Goal: Task Accomplishment & Management: Use online tool/utility

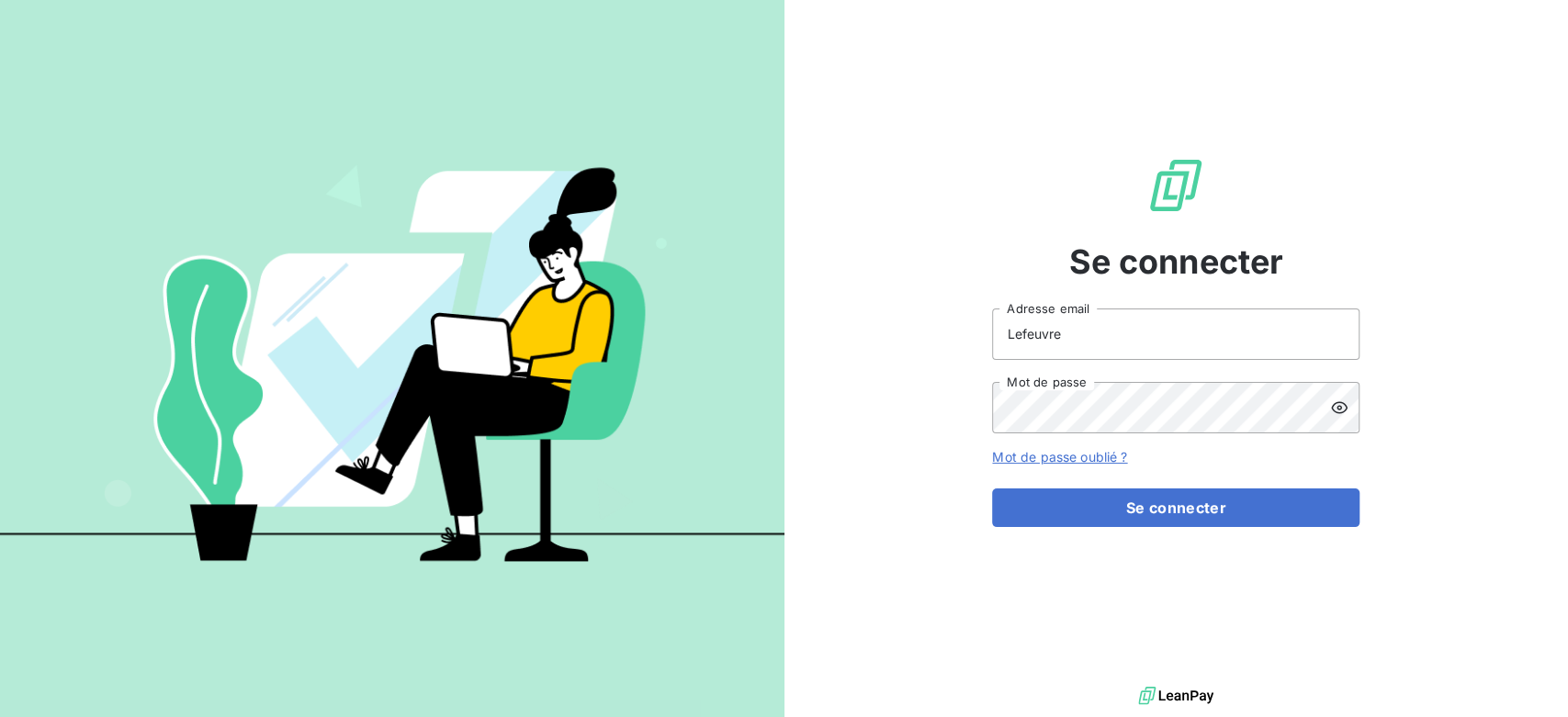
drag, startPoint x: 445, startPoint y: 407, endPoint x: 447, endPoint y: 318, distance: 89.0
click at [445, 407] on img at bounding box center [392, 359] width 785 height 491
drag, startPoint x: 1096, startPoint y: 339, endPoint x: 825, endPoint y: 337, distance: 271.0
click at [825, 337] on div "Se connecter Lefeuvre Adresse email Mot de passe Mot de passe oublié ? Se conne…" at bounding box center [1177, 341] width 785 height 683
type input "[EMAIL_ADDRESS][DOMAIN_NAME]"
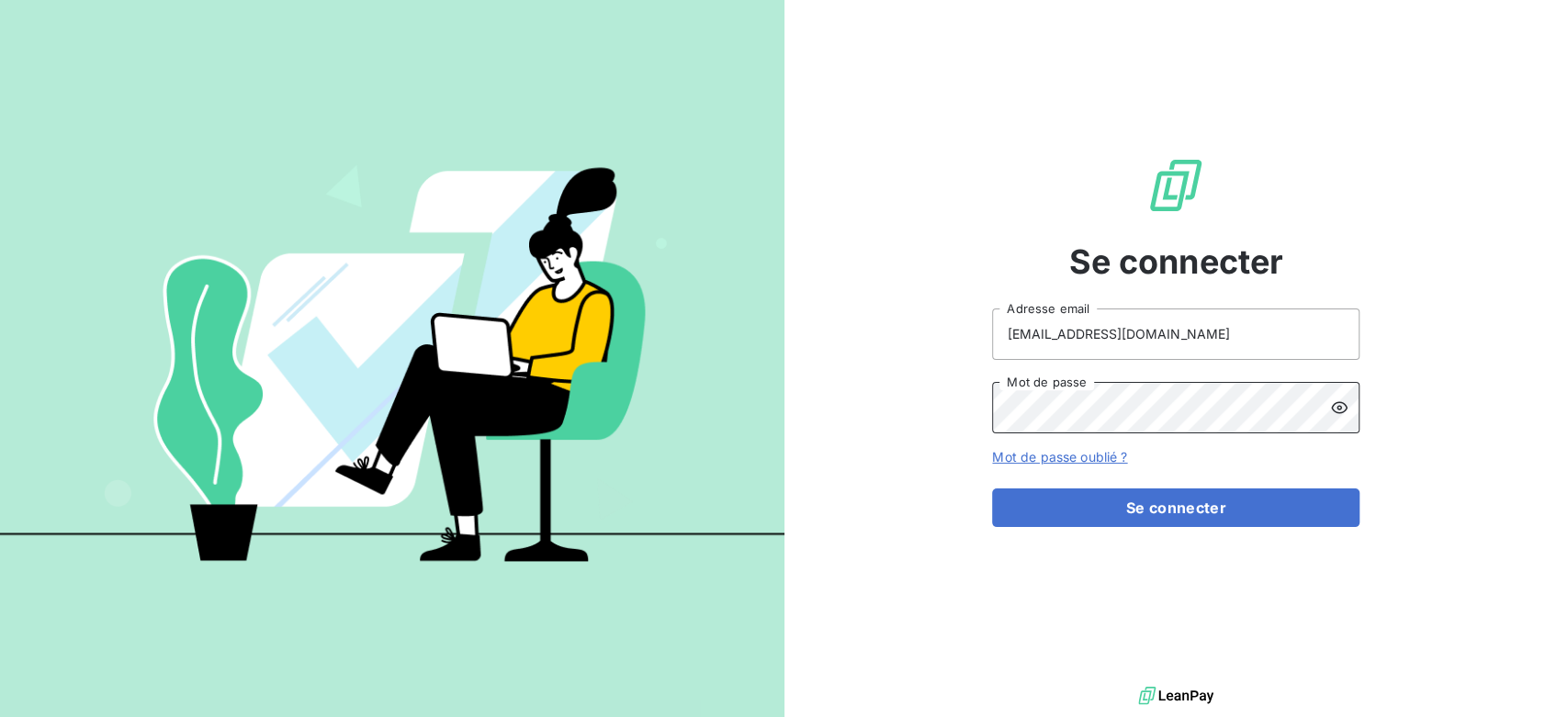
click at [850, 415] on div "Se connecter [EMAIL_ADDRESS][DOMAIN_NAME] Adresse email Mot de passe Mot de pas…" at bounding box center [1177, 341] width 785 height 683
click at [992, 488] on button "Se connecter" at bounding box center [1176, 508] width 368 height 39
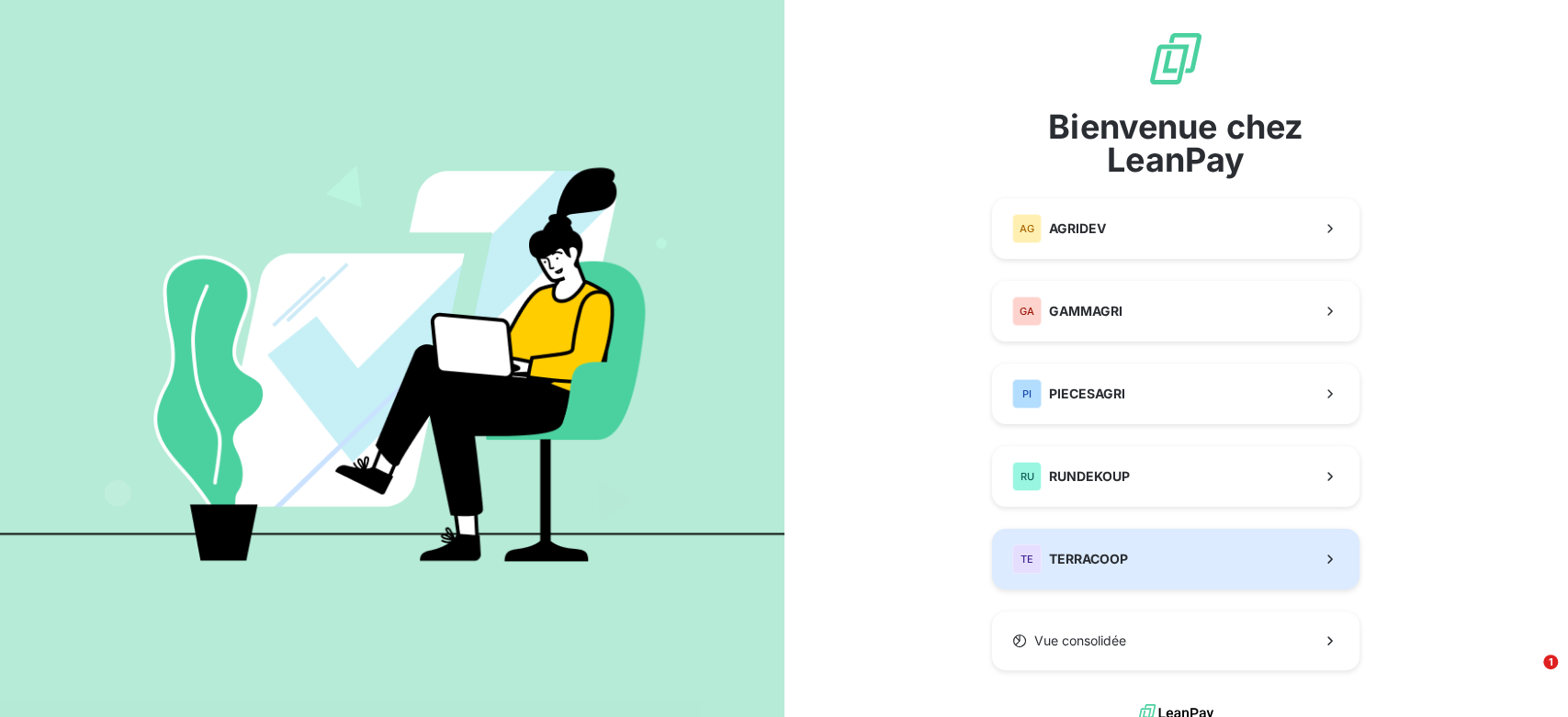
click at [1100, 542] on button "TE TERRACOOP" at bounding box center [1176, 559] width 368 height 61
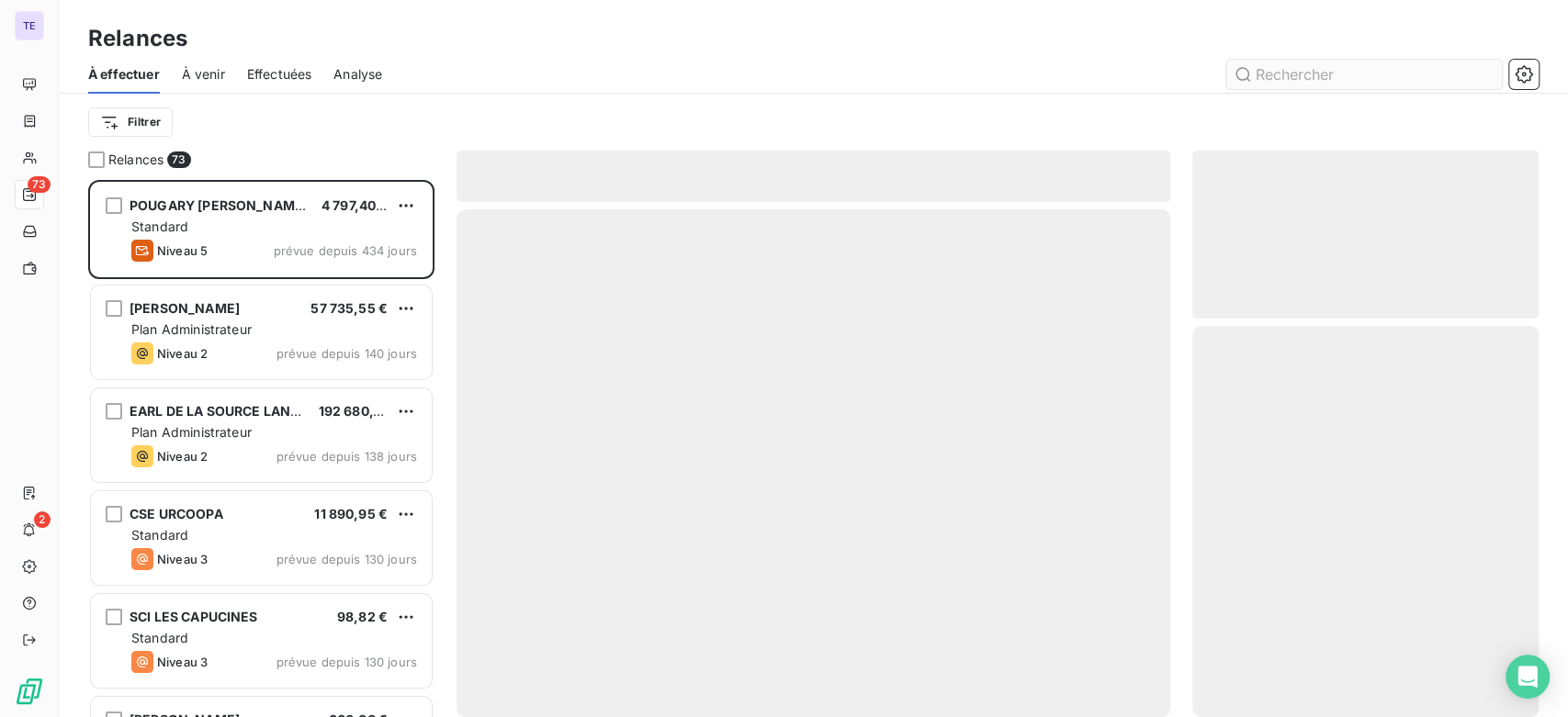
scroll to position [522, 331]
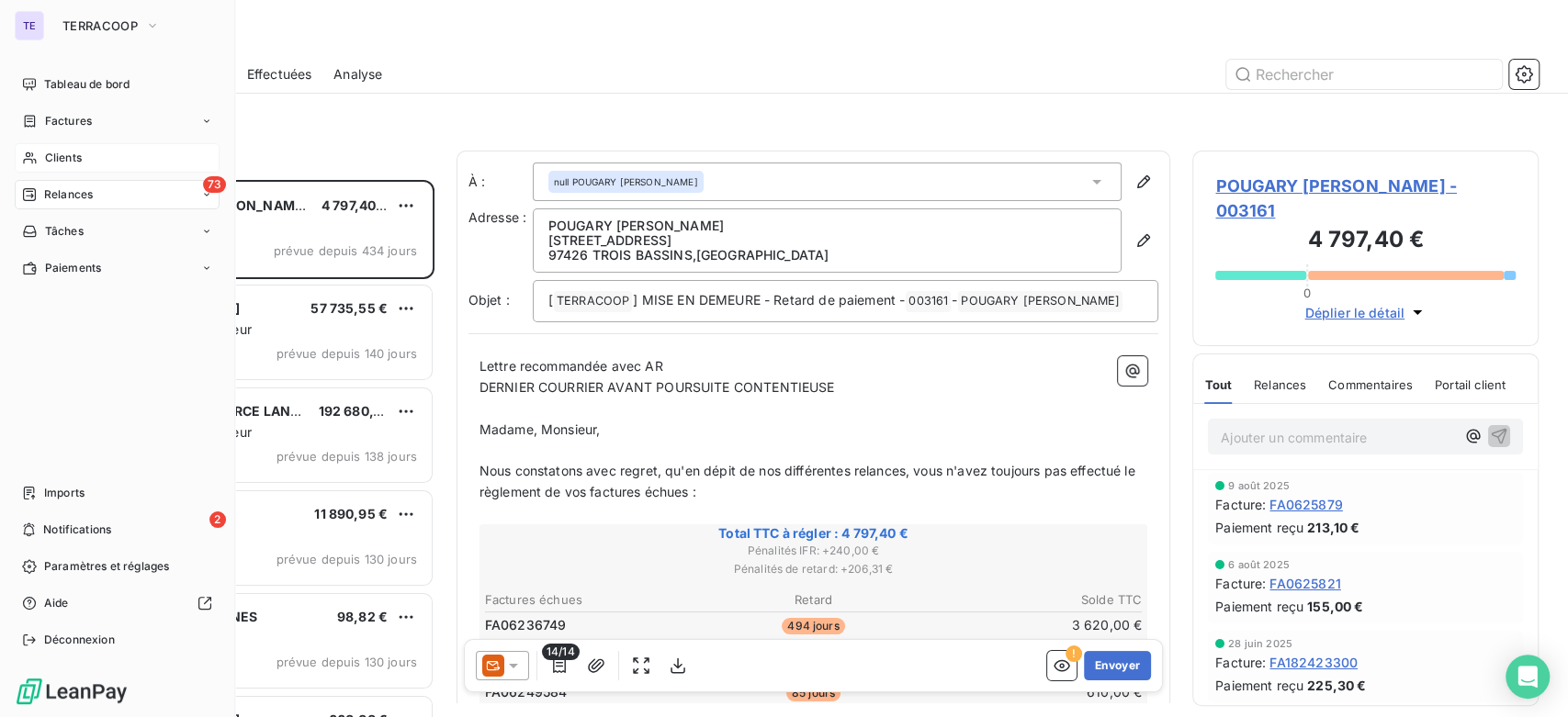
click at [63, 160] on span "Clients" at bounding box center [63, 157] width 37 height 16
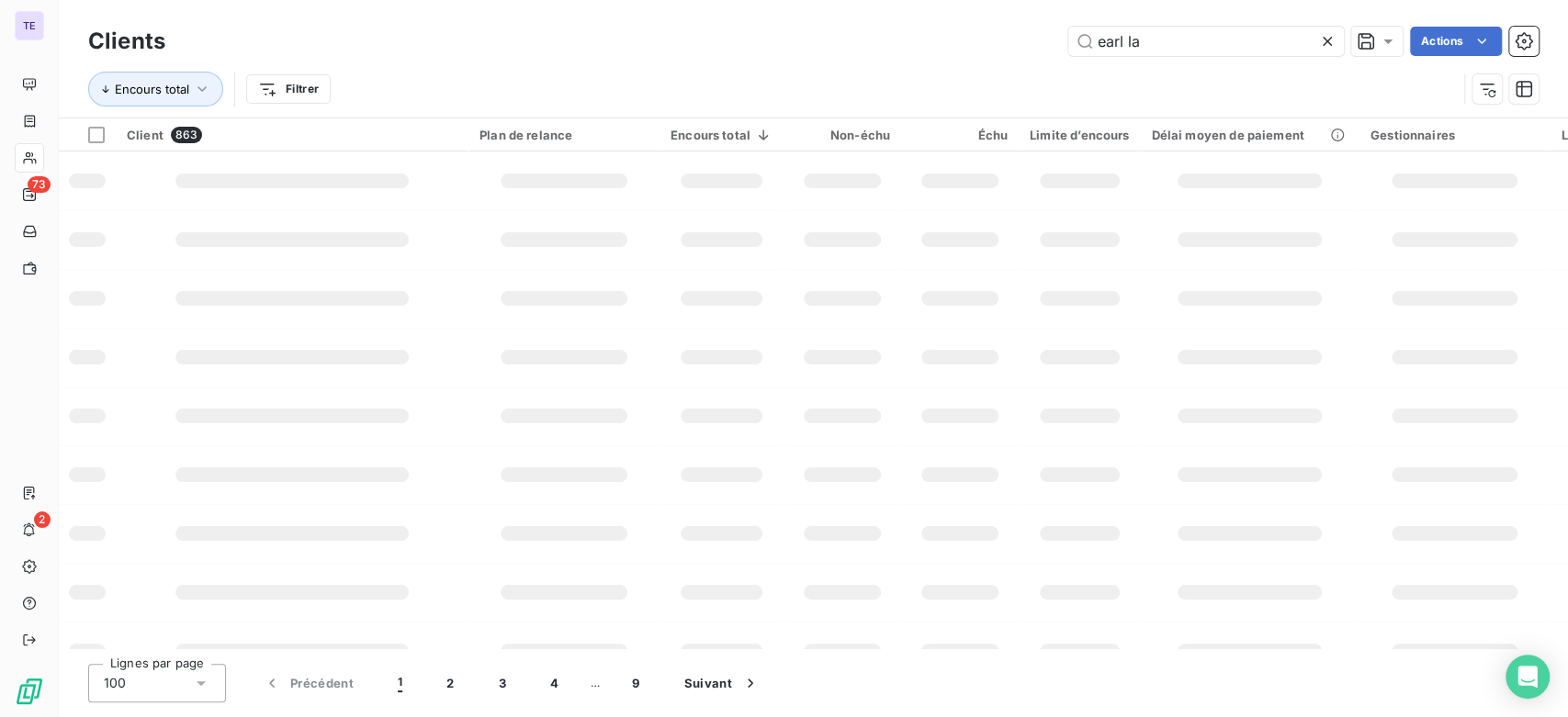
type input "earl la"
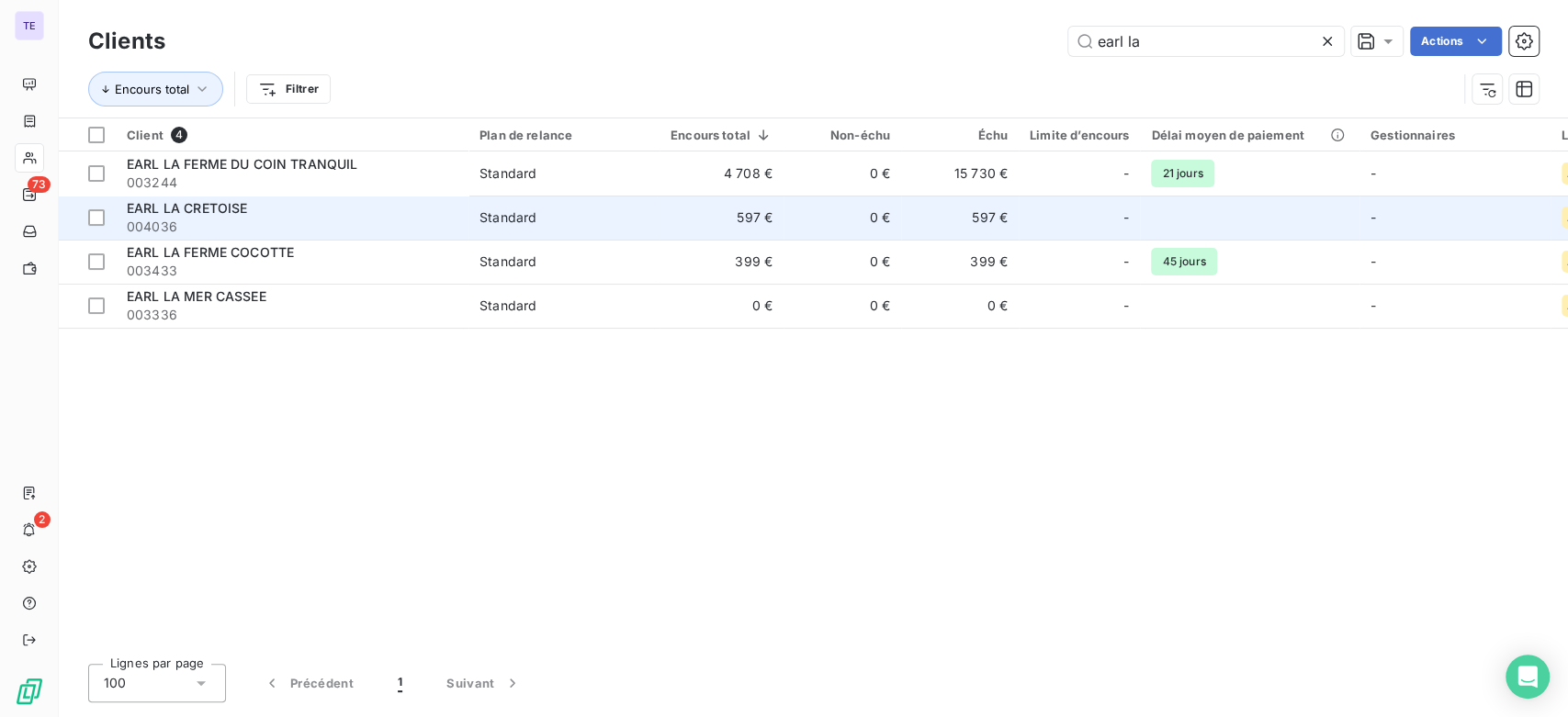
click at [394, 211] on div "EARL LA CRETOISE" at bounding box center [291, 208] width 331 height 18
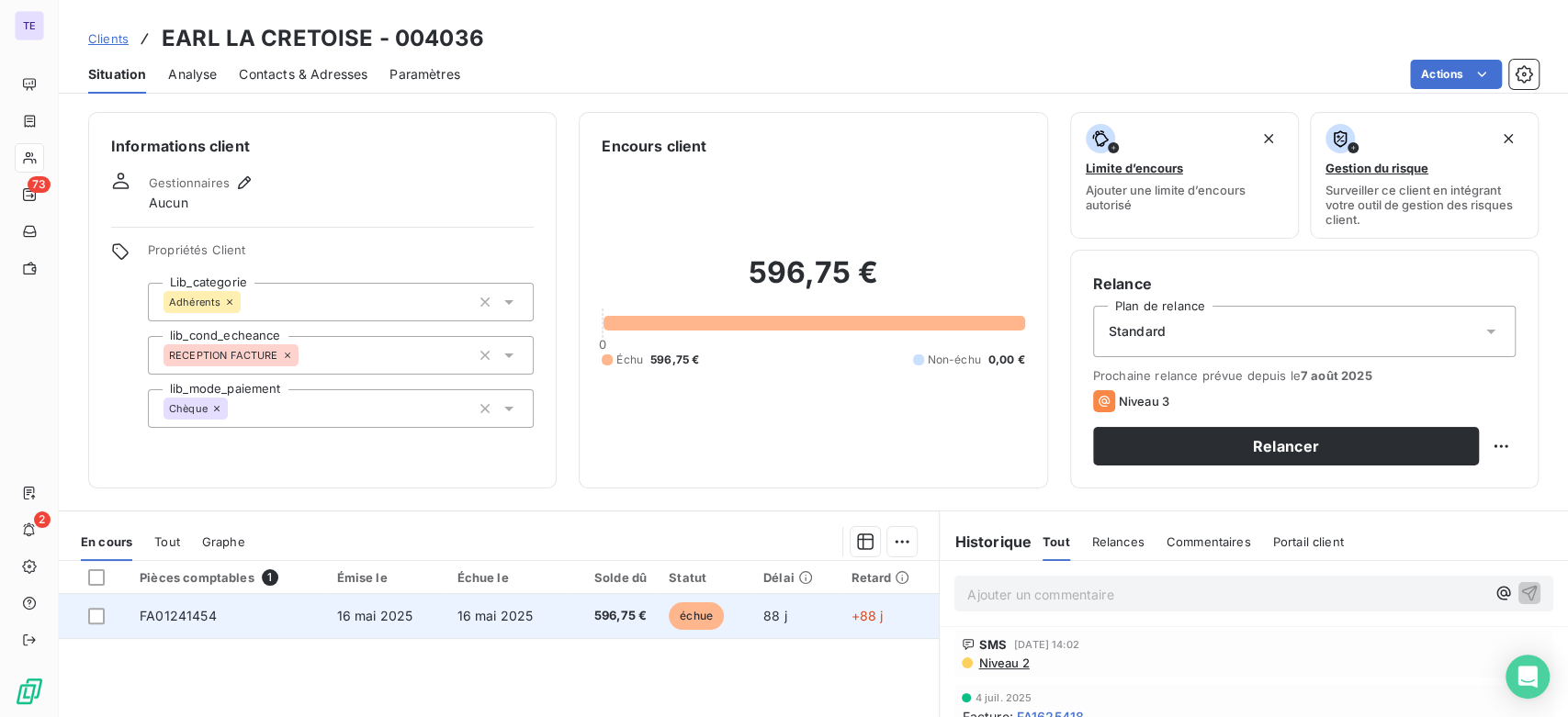
click at [482, 607] on span "16 mai 2025" at bounding box center [494, 615] width 76 height 15
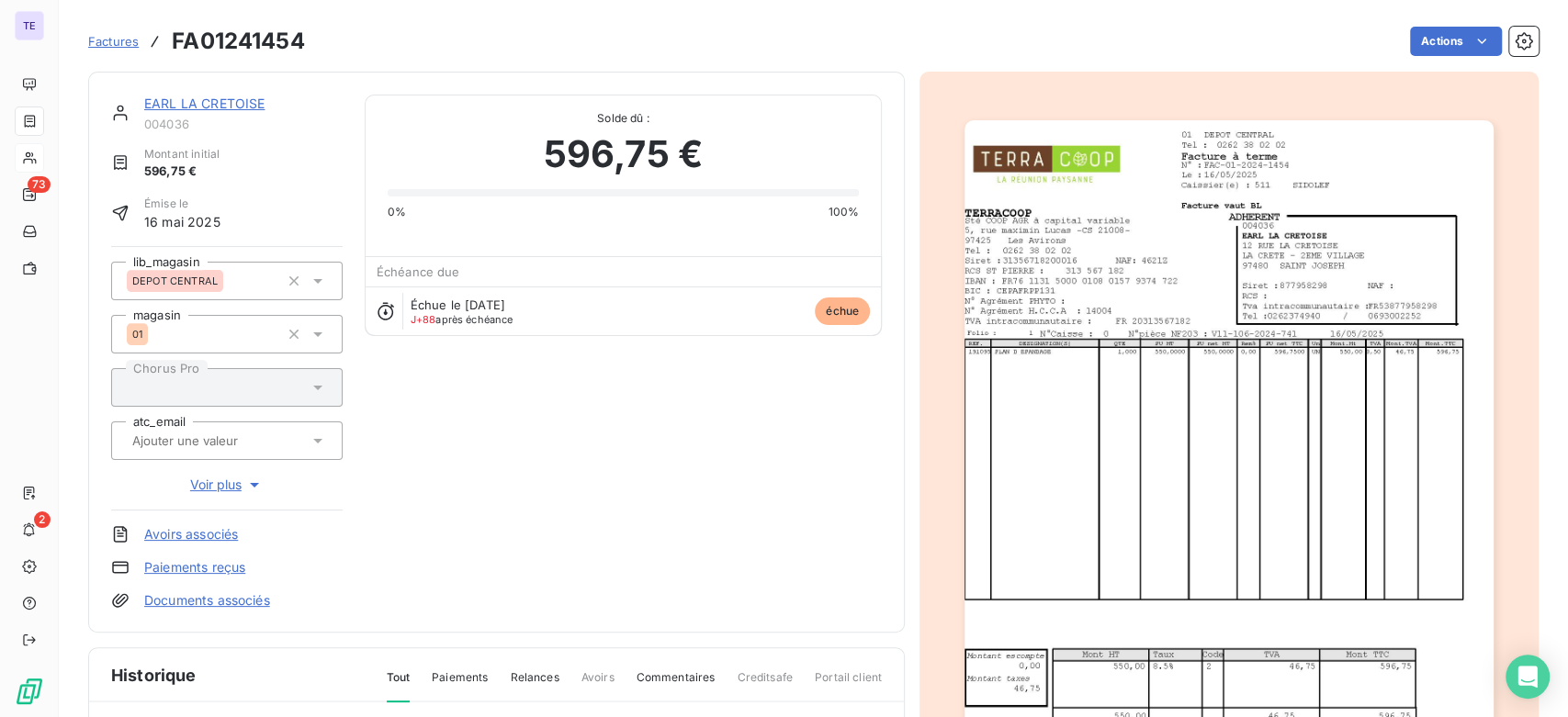
click at [1119, 505] on img "button" at bounding box center [1229, 493] width 529 height 747
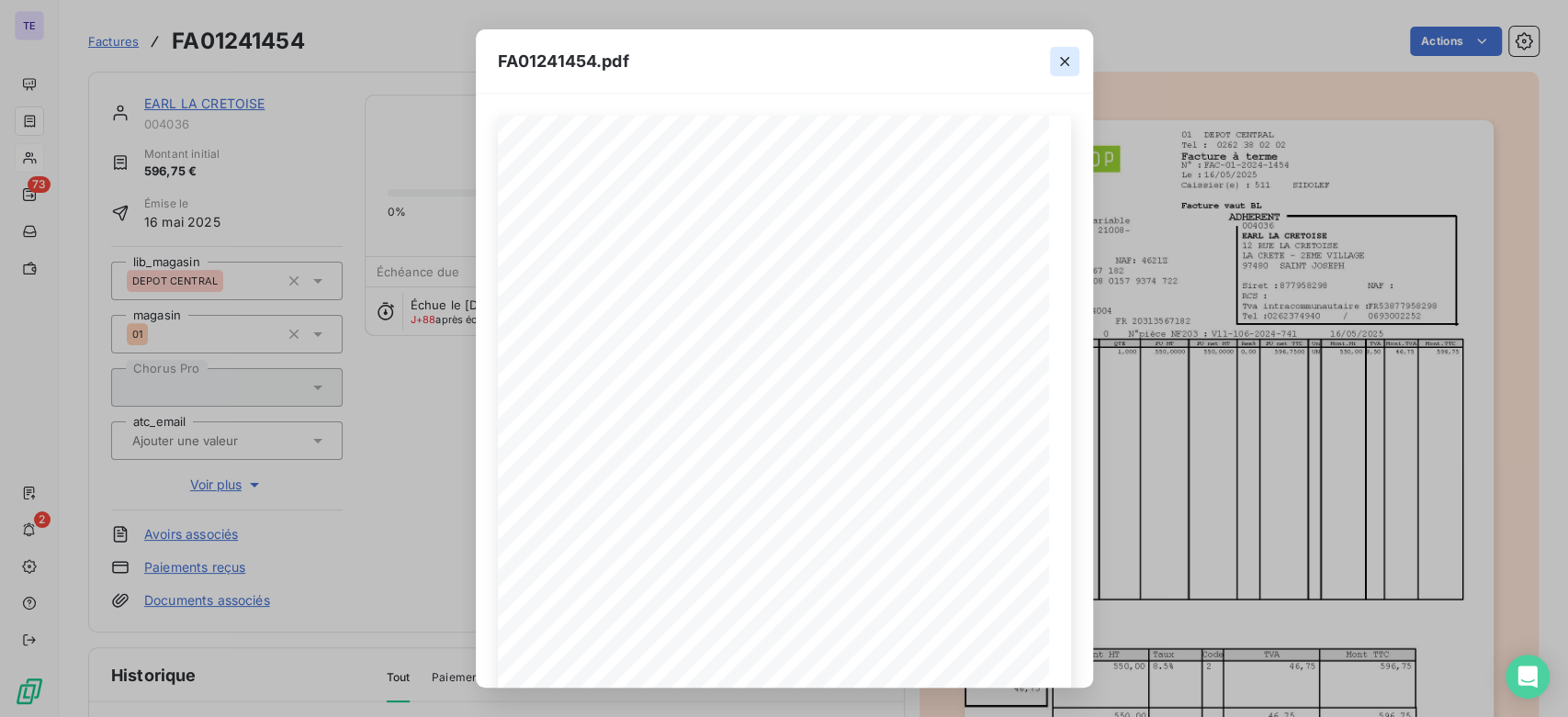
click at [1062, 63] on icon "button" at bounding box center [1065, 62] width 10 height 10
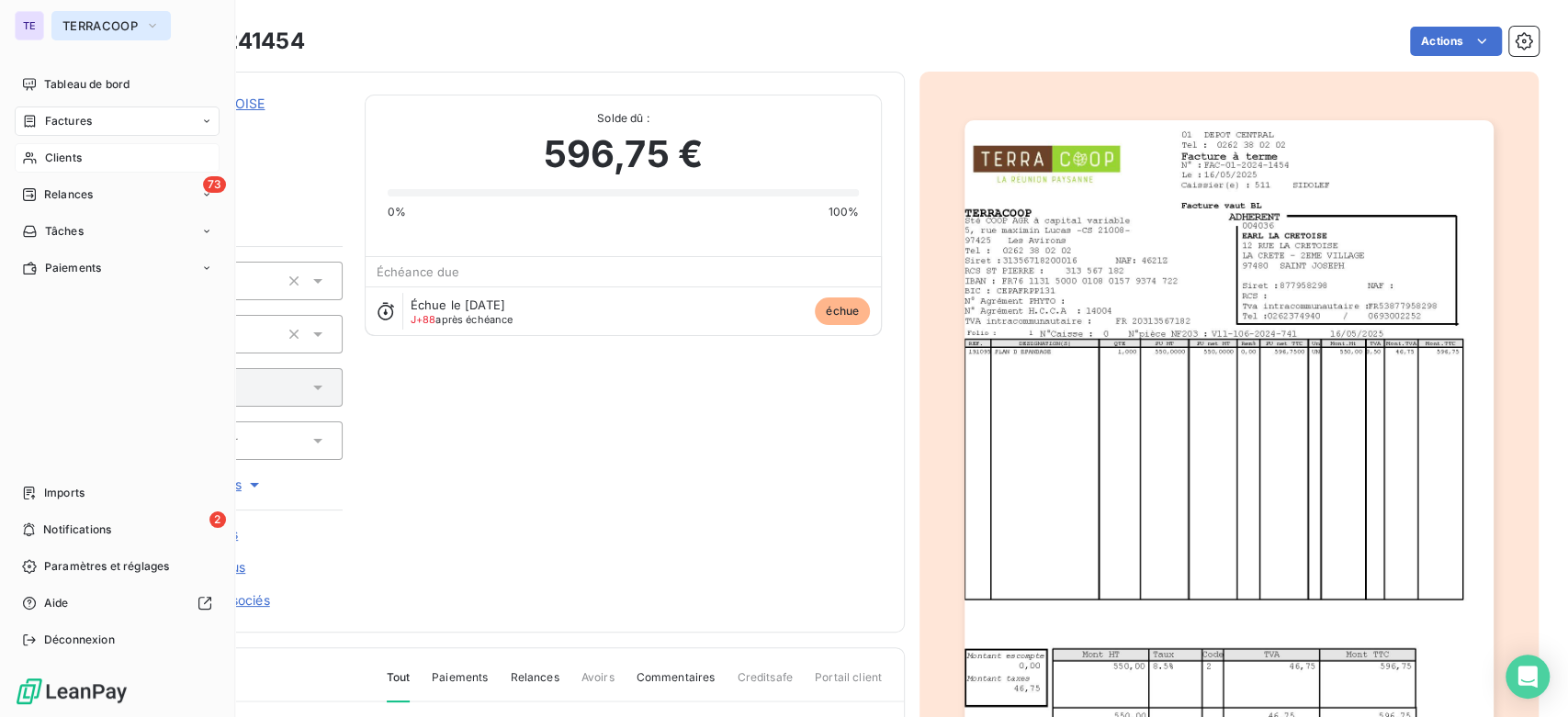
click at [71, 24] on span "TERRACOOP" at bounding box center [100, 25] width 75 height 14
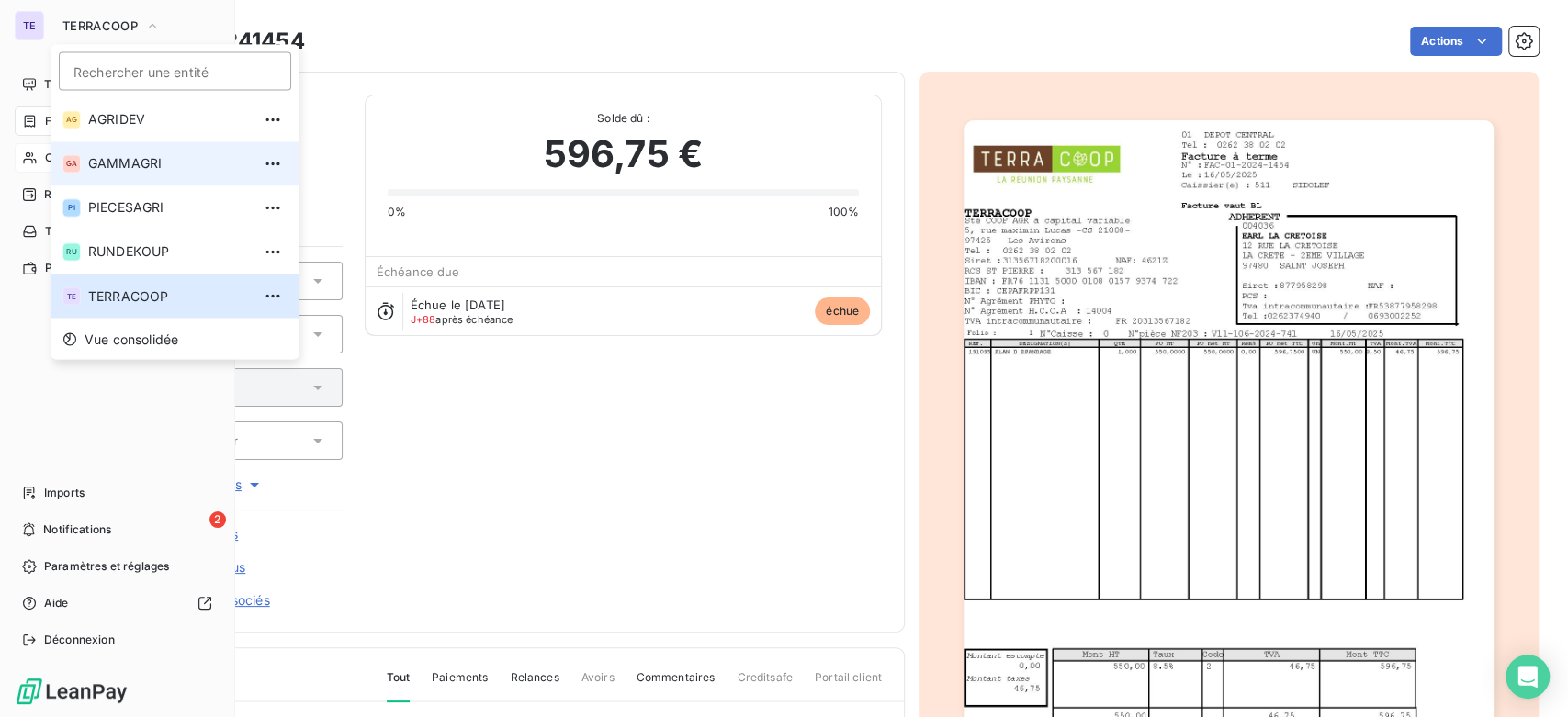
click at [149, 168] on span "GAMMAGRI" at bounding box center [170, 163] width 163 height 18
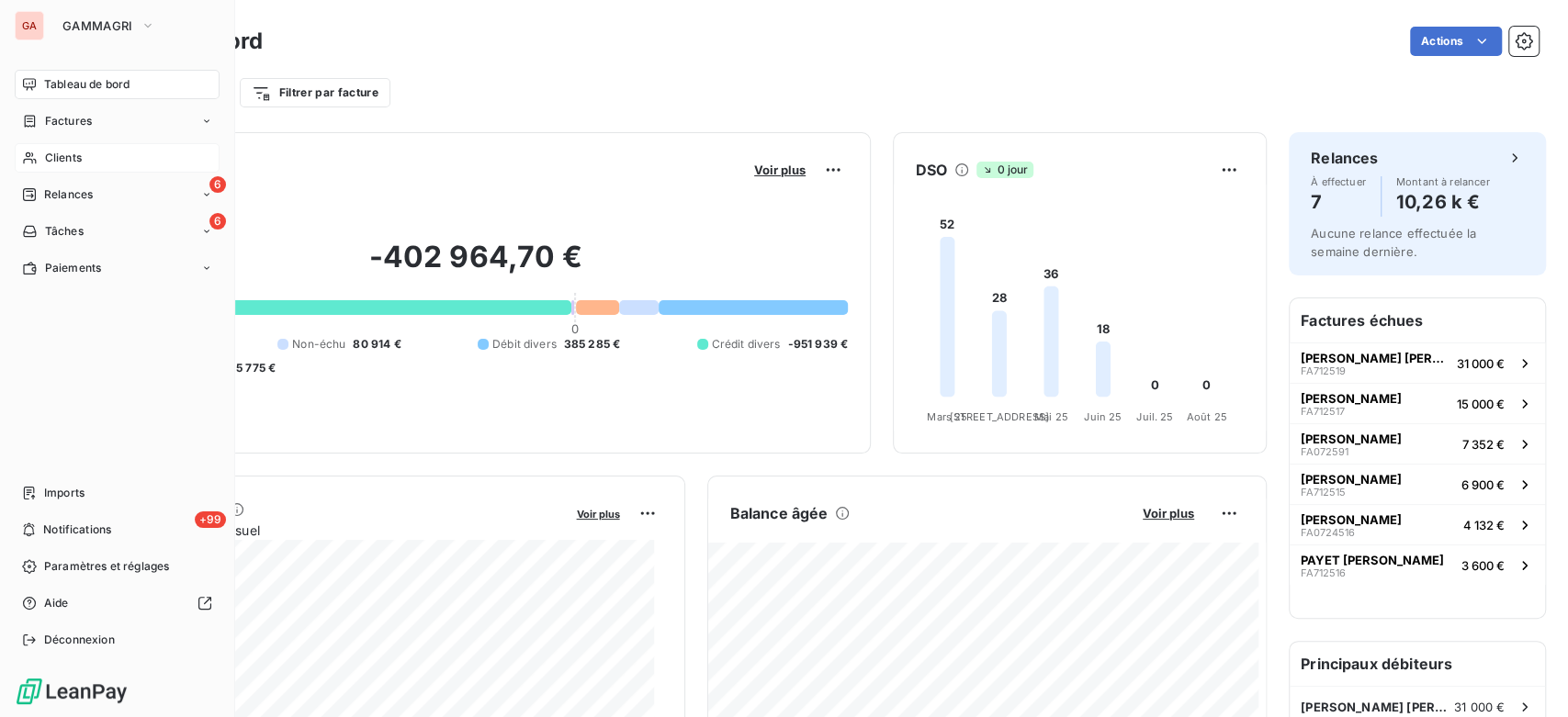
click at [90, 157] on div "Clients" at bounding box center [116, 157] width 205 height 30
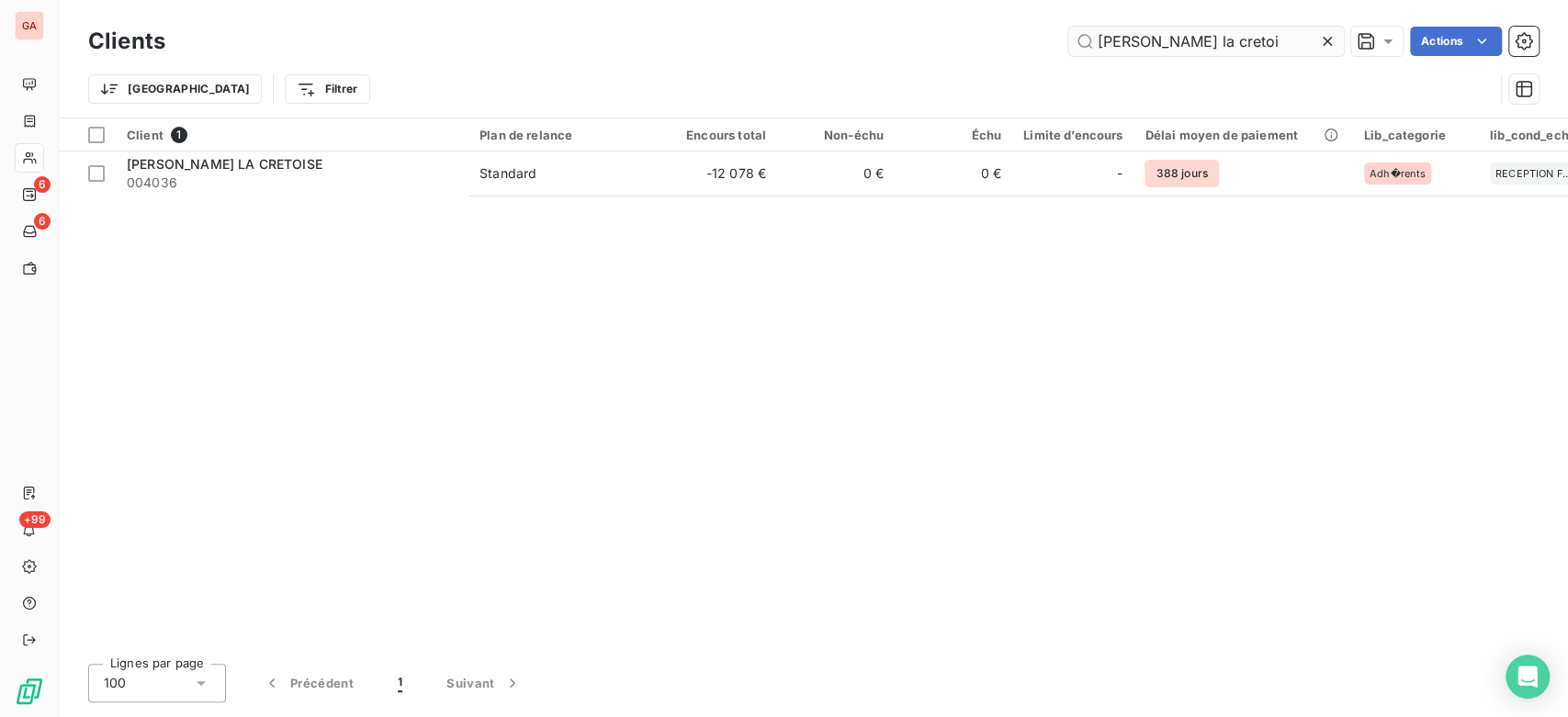
type input "earl la cretoi"
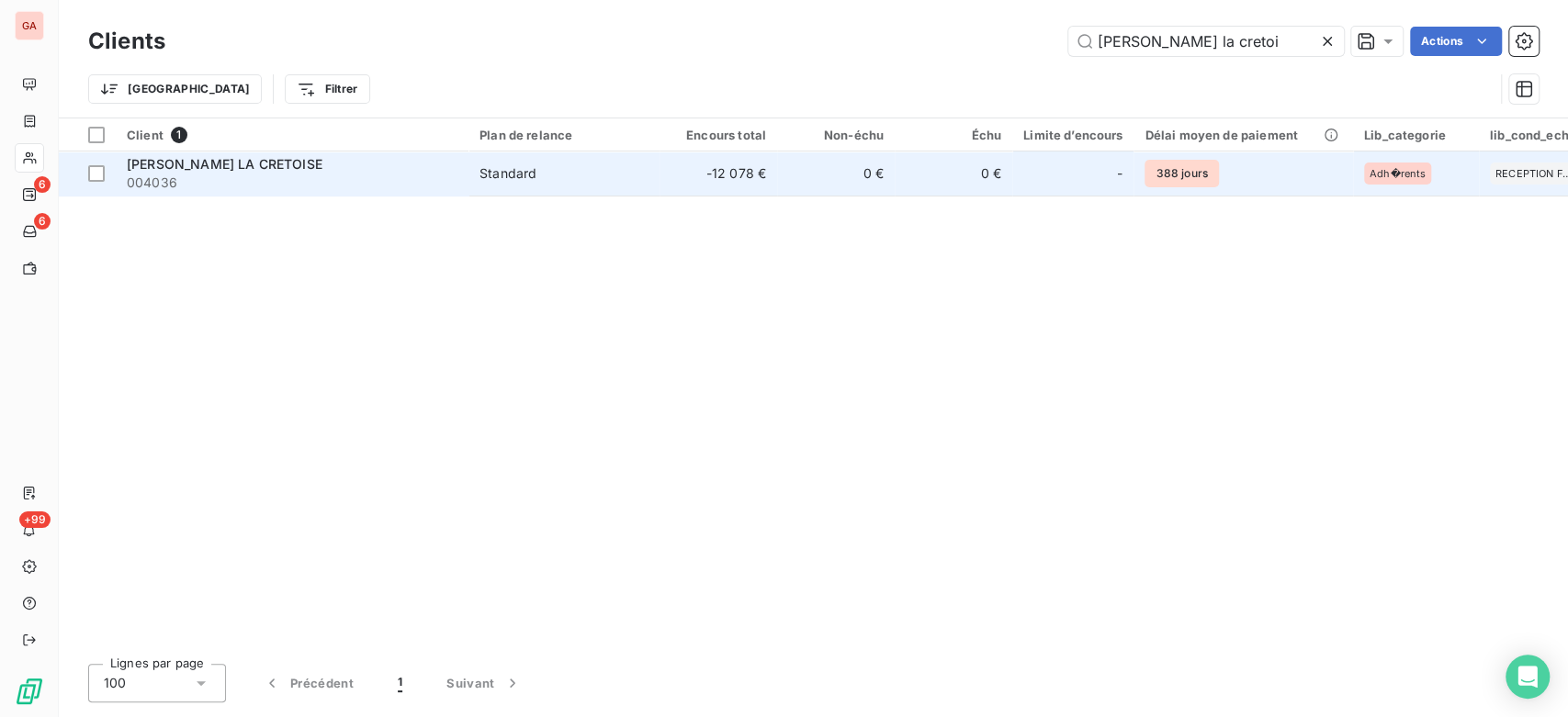
click at [357, 183] on span "004036" at bounding box center [291, 182] width 331 height 18
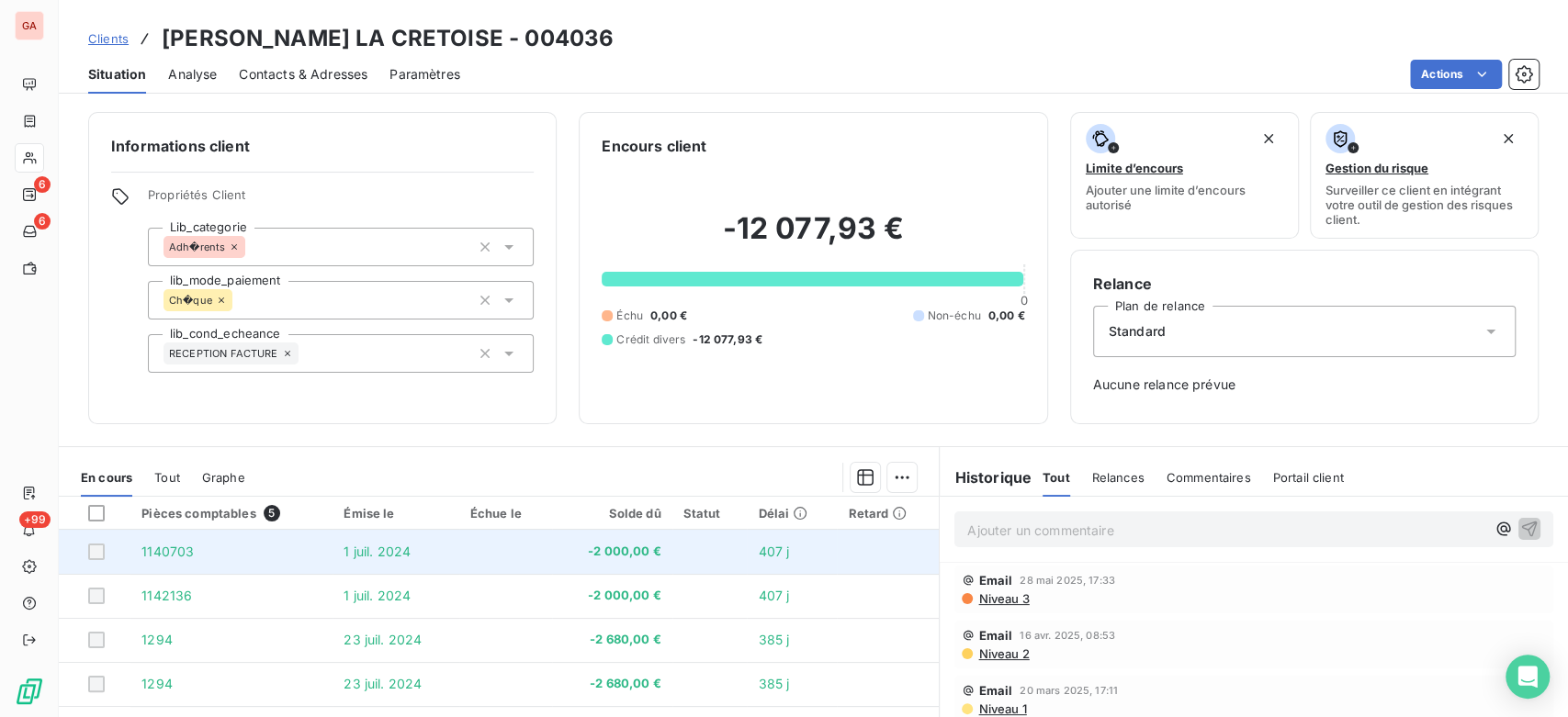
scroll to position [102, 0]
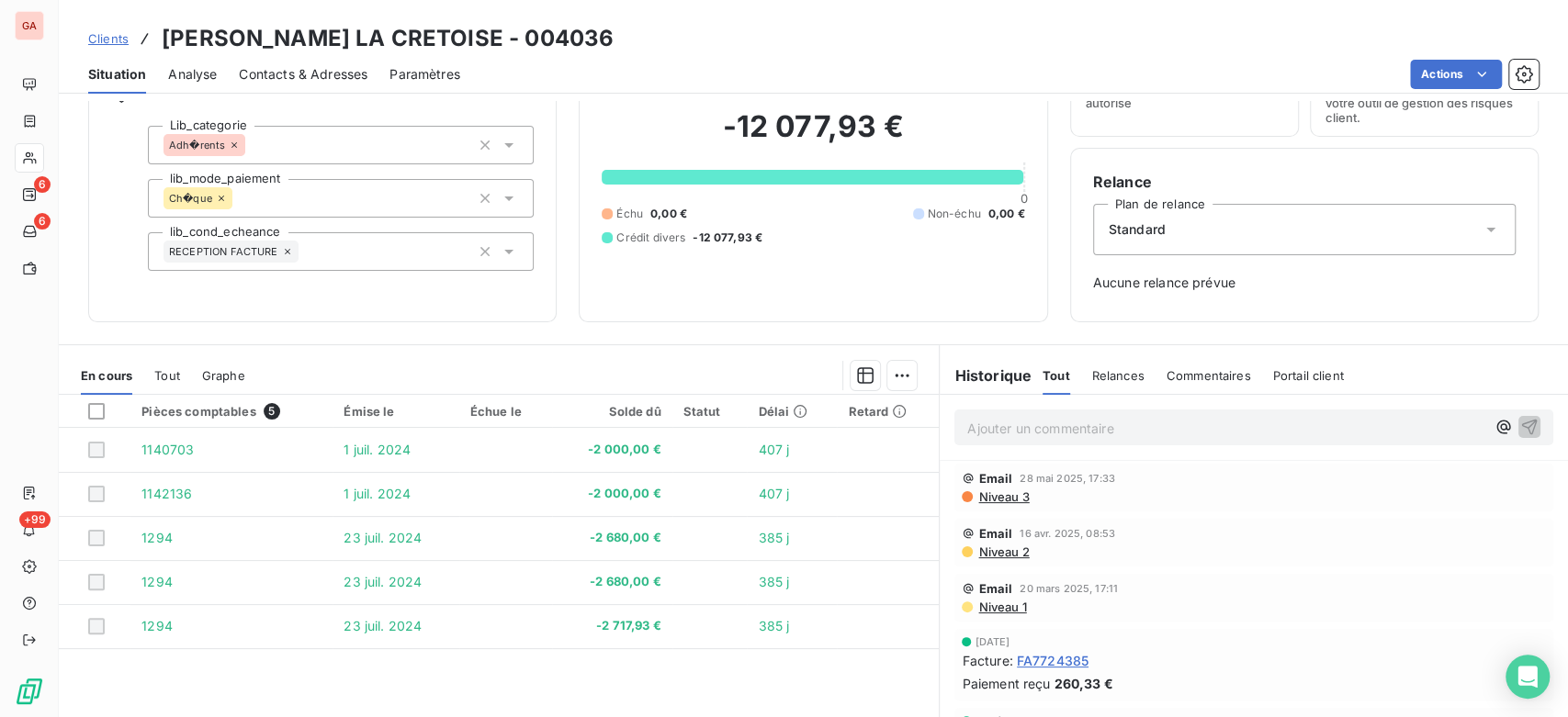
click at [999, 500] on span "Niveau 3" at bounding box center [1002, 496] width 52 height 14
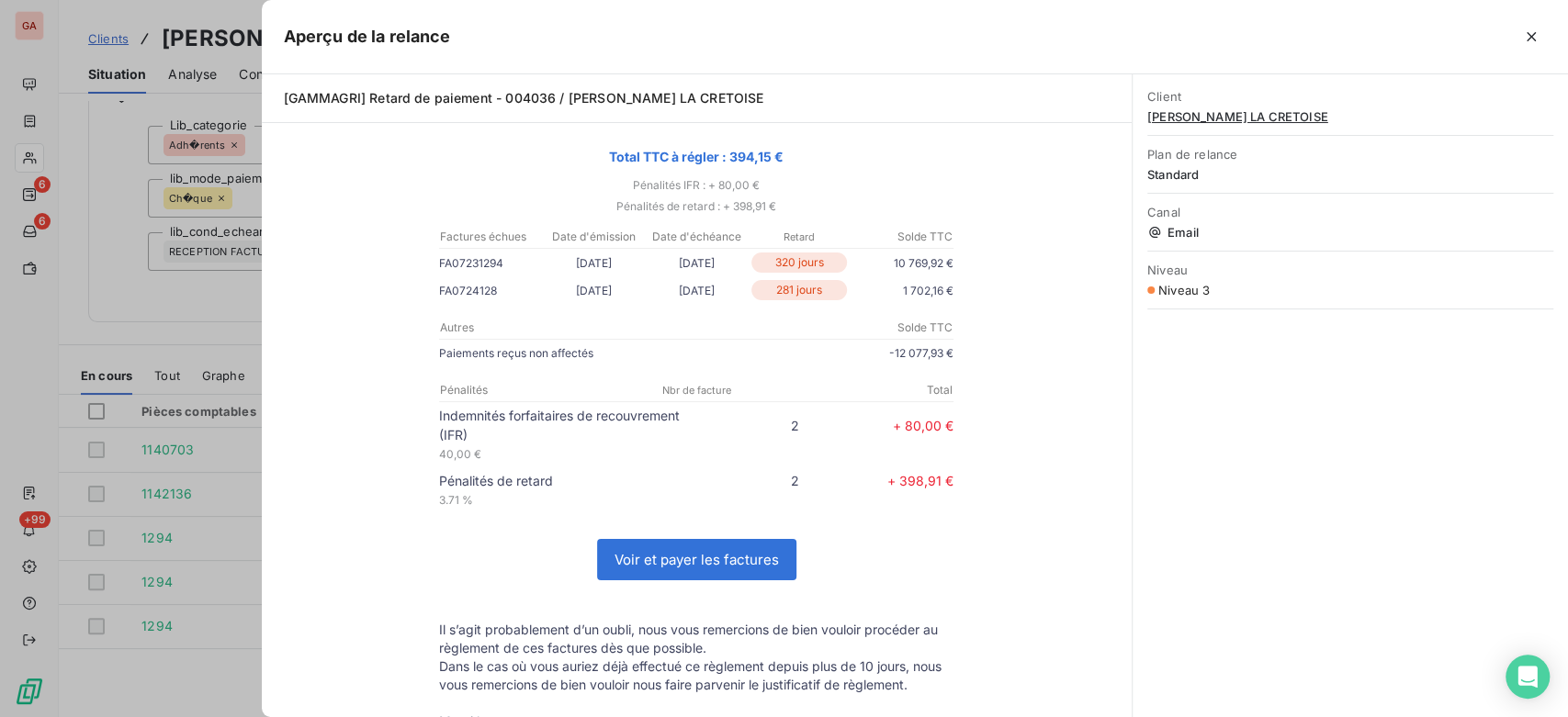
scroll to position [0, 0]
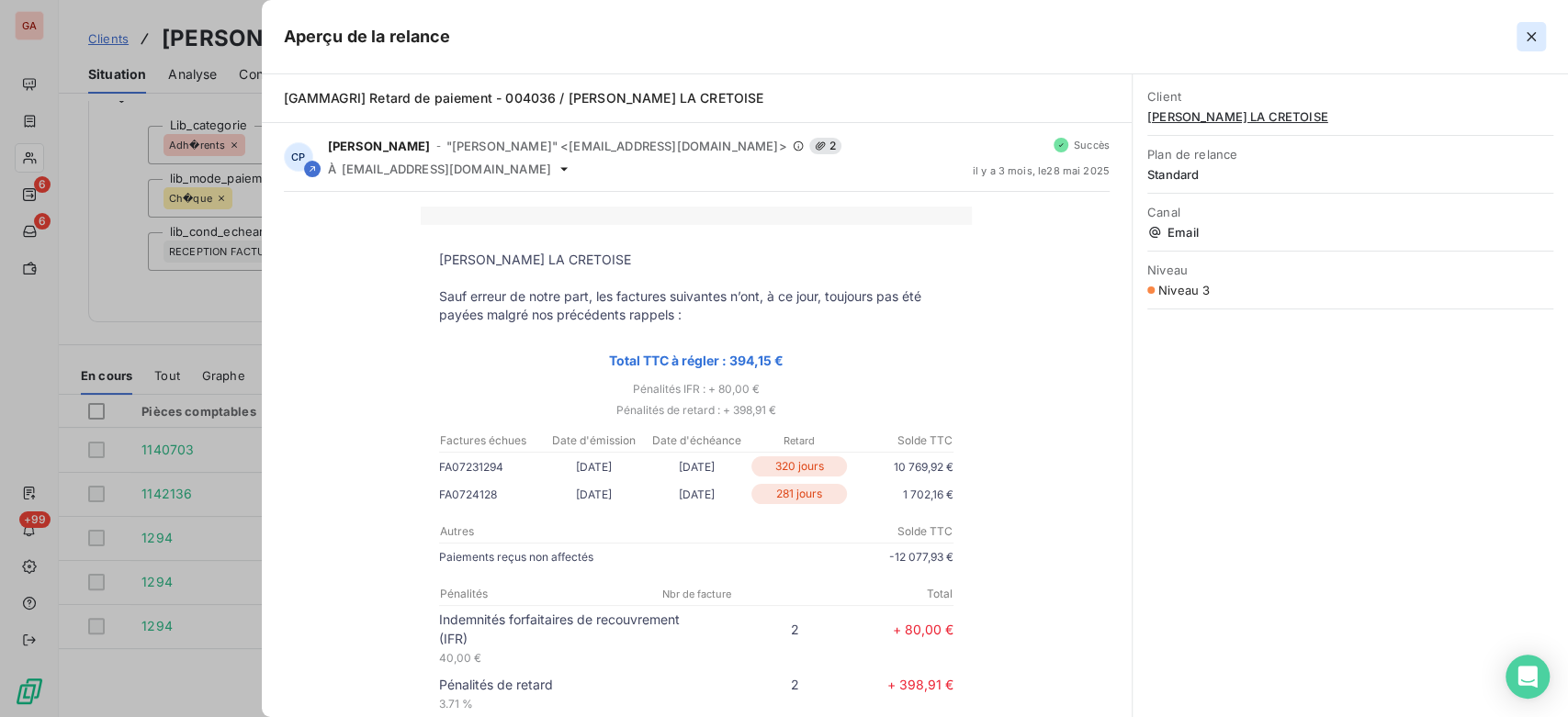
click at [1541, 42] on button "button" at bounding box center [1531, 36] width 30 height 30
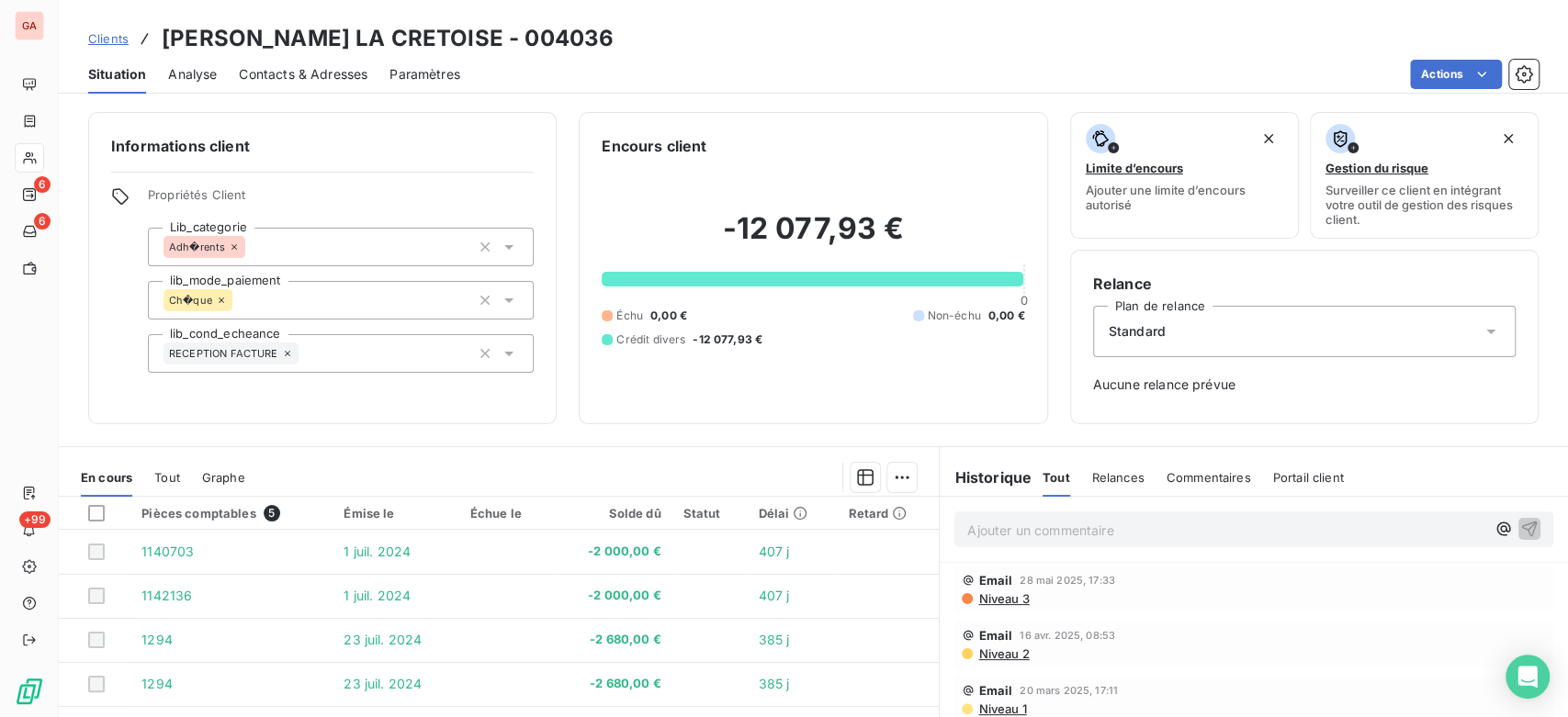
click at [1001, 599] on span "Niveau 3" at bounding box center [1002, 598] width 52 height 14
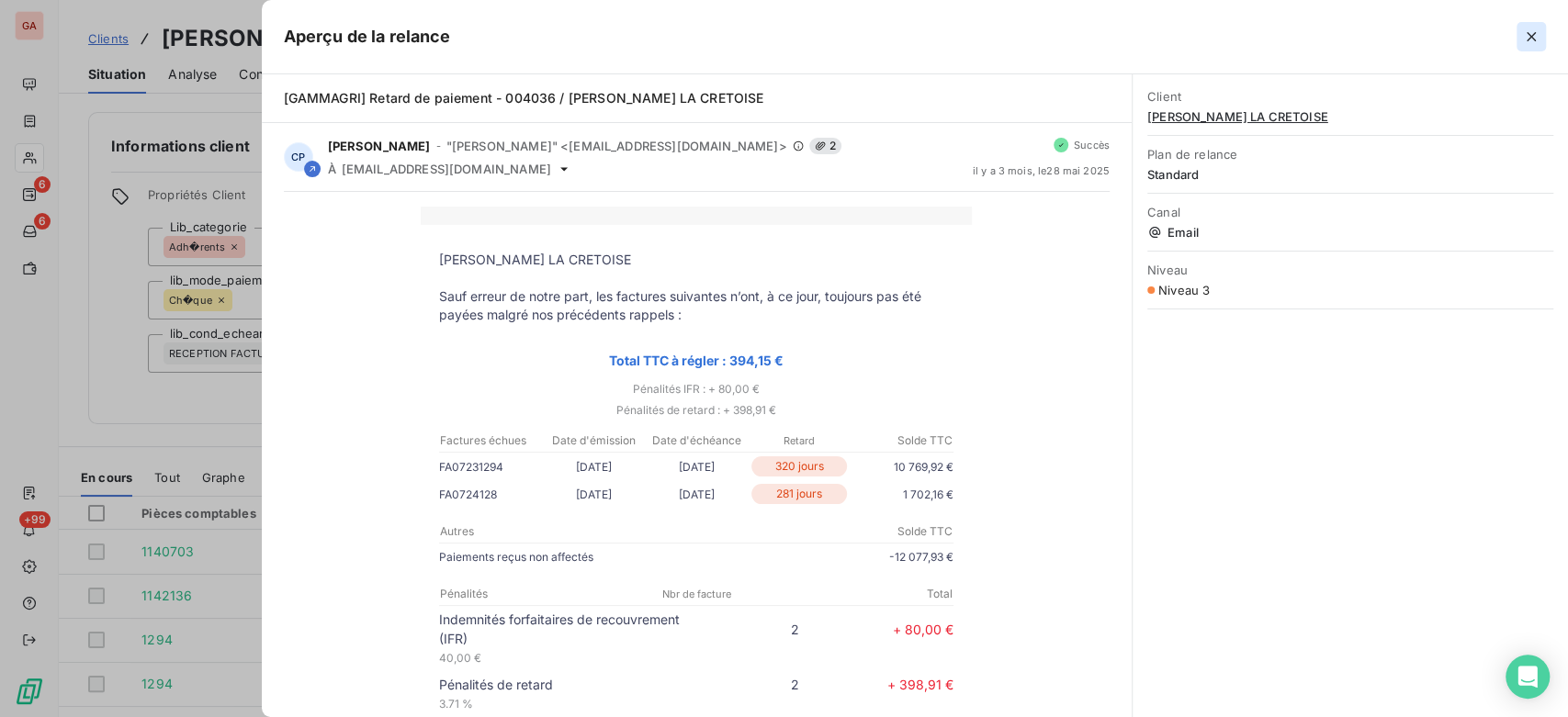
click at [1533, 32] on icon "button" at bounding box center [1531, 36] width 18 height 18
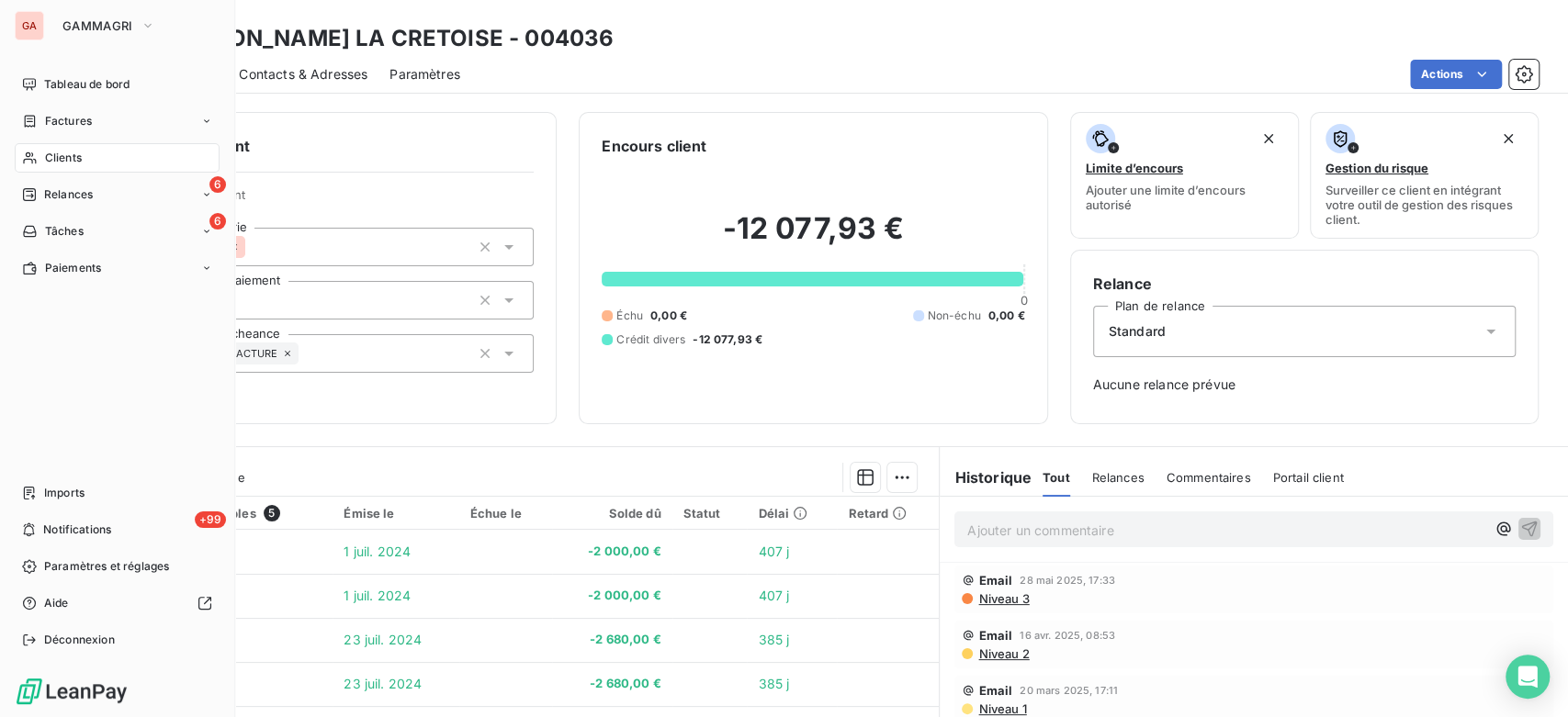
click at [143, 6] on div "GA GAMMAGRI Tableau de bord Factures Clients 6 Relances 6 Tâches Paiements Impo…" at bounding box center [117, 358] width 235 height 717
click at [141, 34] on icon "button" at bounding box center [148, 25] width 14 height 18
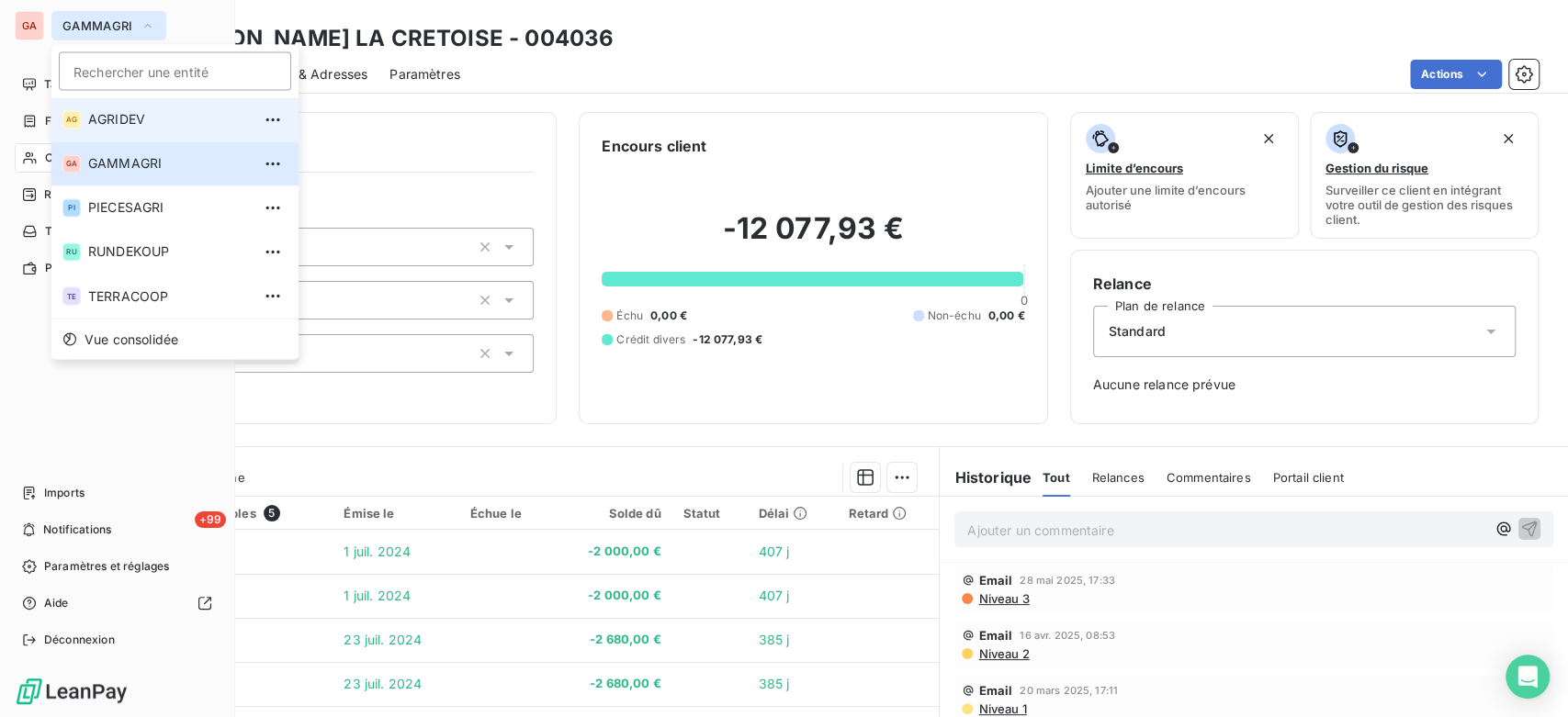
click at [198, 118] on span "AGRIDEV" at bounding box center [170, 119] width 163 height 18
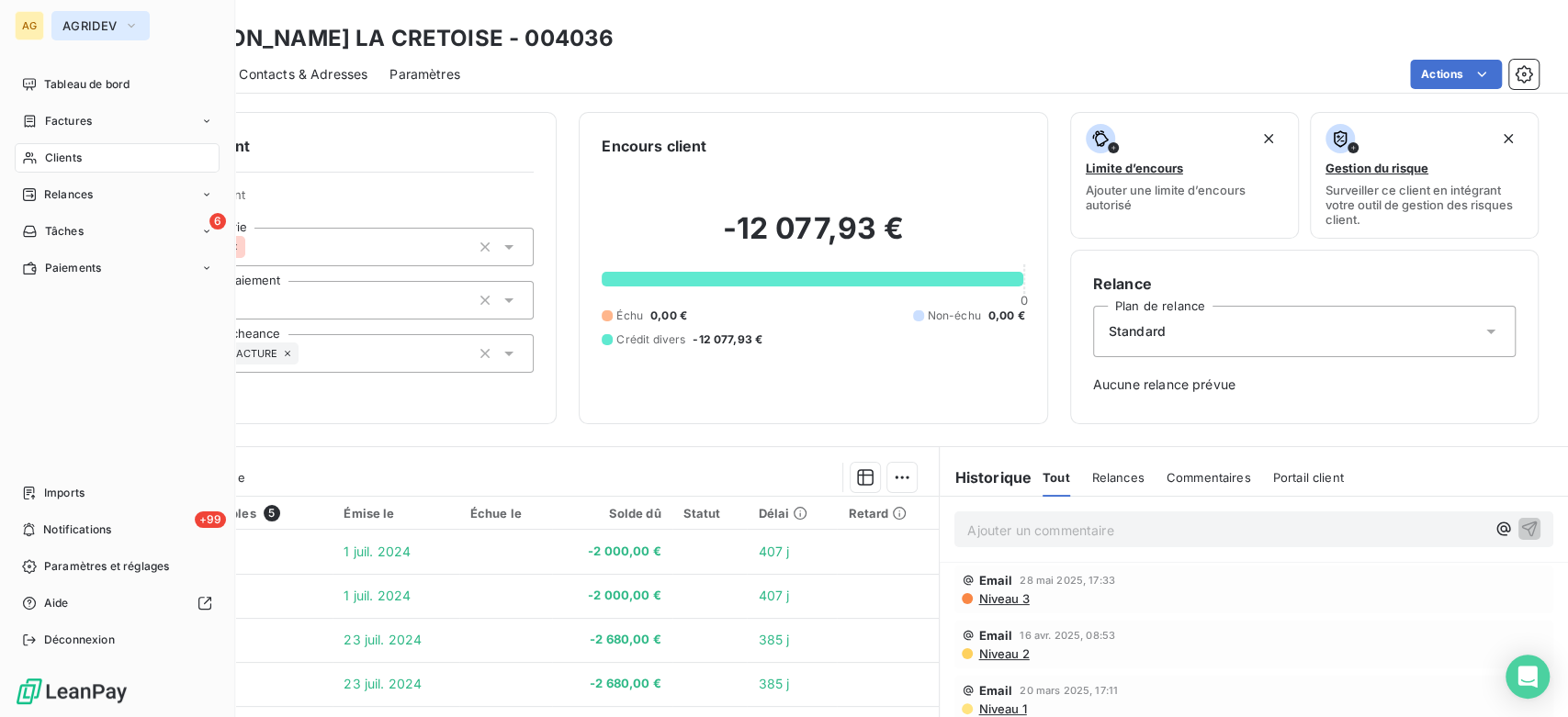
click at [130, 32] on icon "button" at bounding box center [131, 25] width 14 height 18
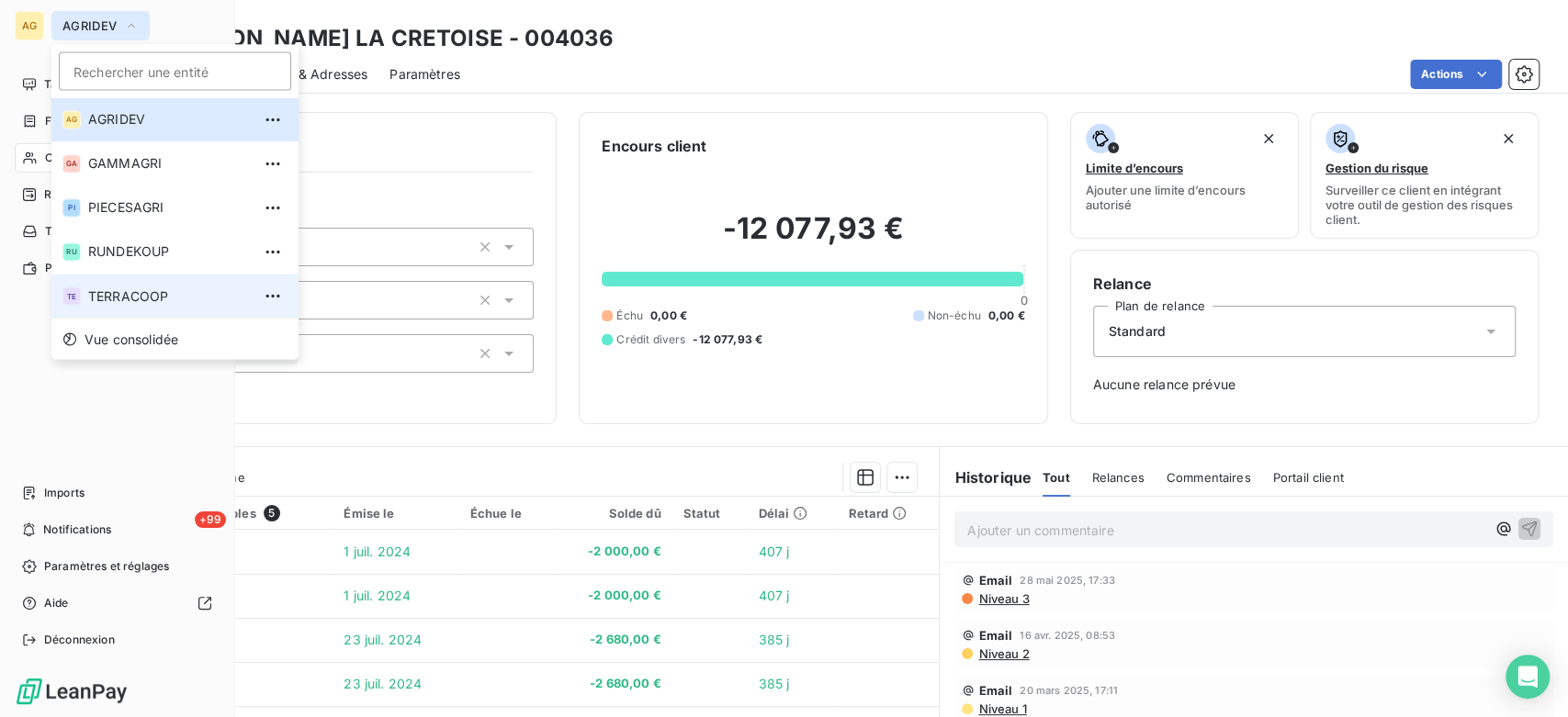
click at [130, 289] on span "TERRACOOP" at bounding box center [170, 295] width 163 height 18
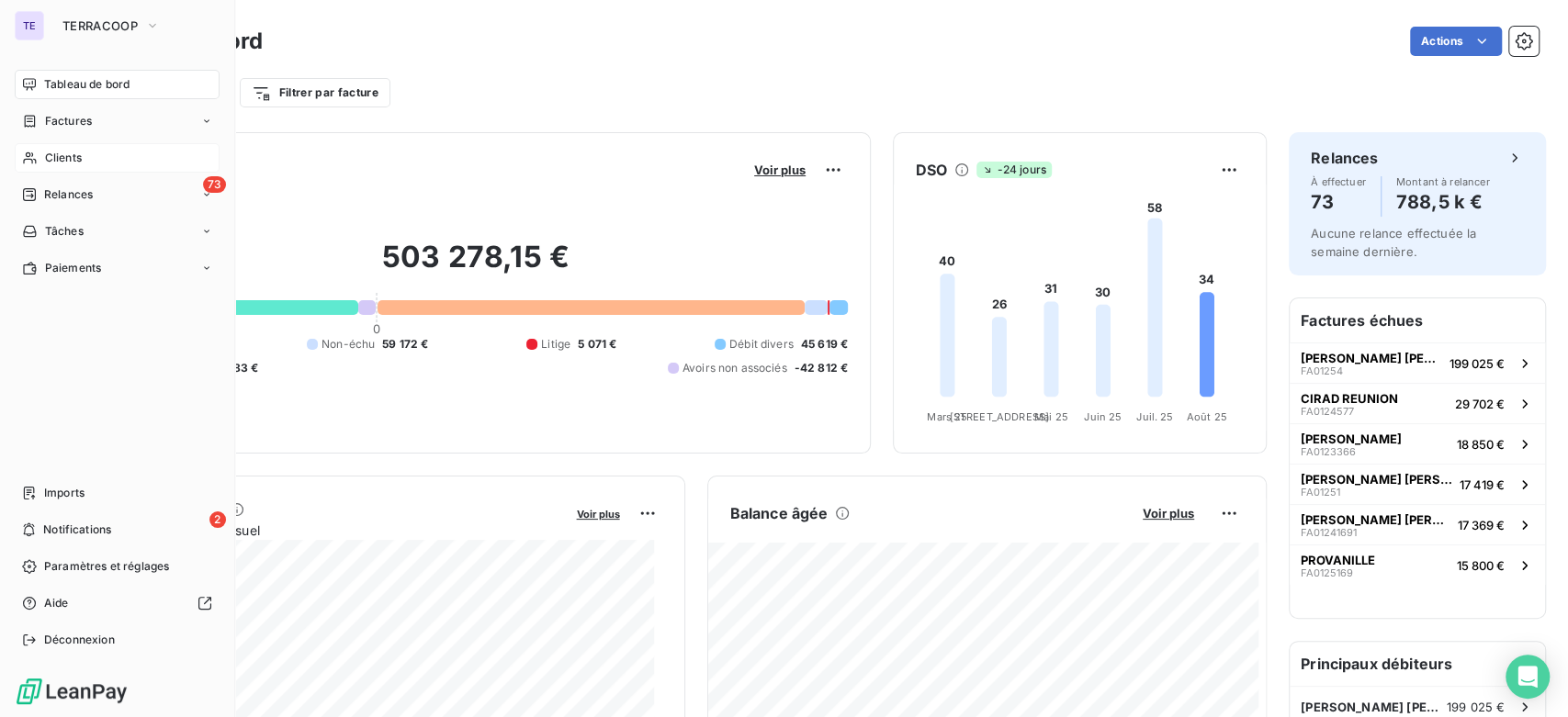
click at [49, 156] on span "Clients" at bounding box center [63, 157] width 37 height 16
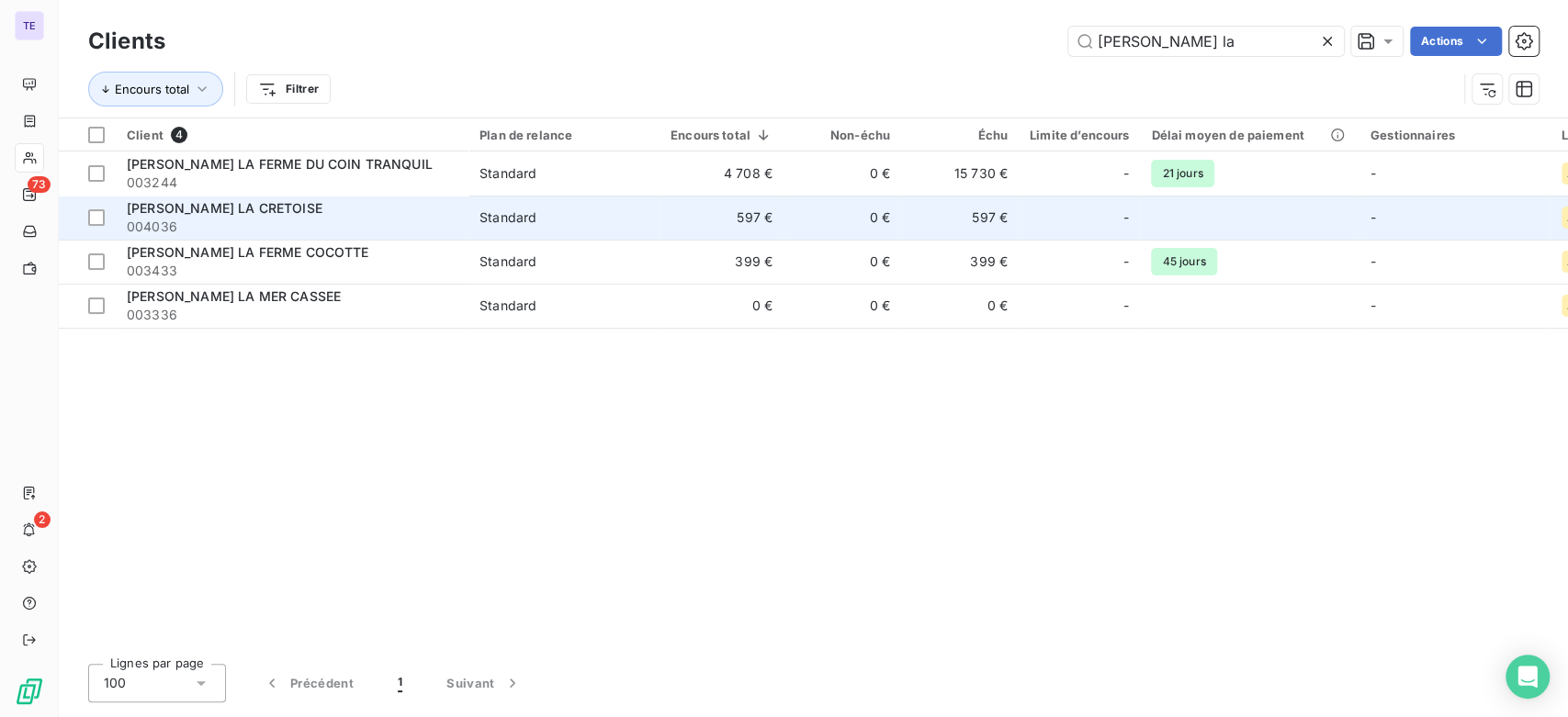
type input "[PERSON_NAME] la"
click at [767, 226] on td "597 €" at bounding box center [721, 217] width 124 height 44
